Goal: Task Accomplishment & Management: Manage account settings

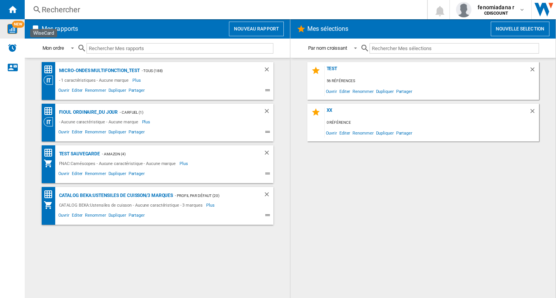
click at [13, 30] on img "WiseCard" at bounding box center [12, 29] width 10 height 10
click at [316, 203] on div "TEST 56 références Ouvrir Editer Renommer Dupliquer Partager xx 0 référence Ouv…" at bounding box center [423, 178] width 250 height 232
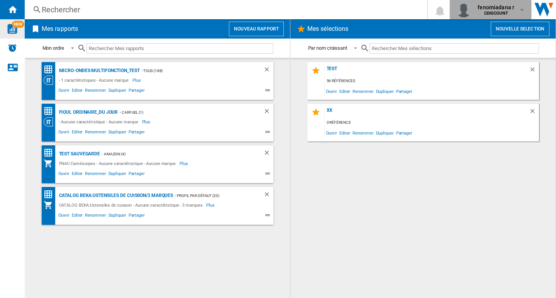
click at [520, 8] on md-icon "button" at bounding box center [522, 10] width 6 height 6
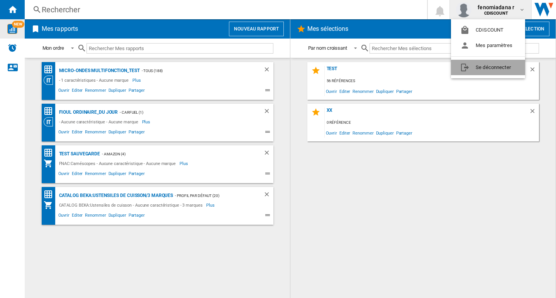
click at [483, 68] on button "Se déconnecter" at bounding box center [488, 67] width 74 height 15
